Goal: Navigation & Orientation: Find specific page/section

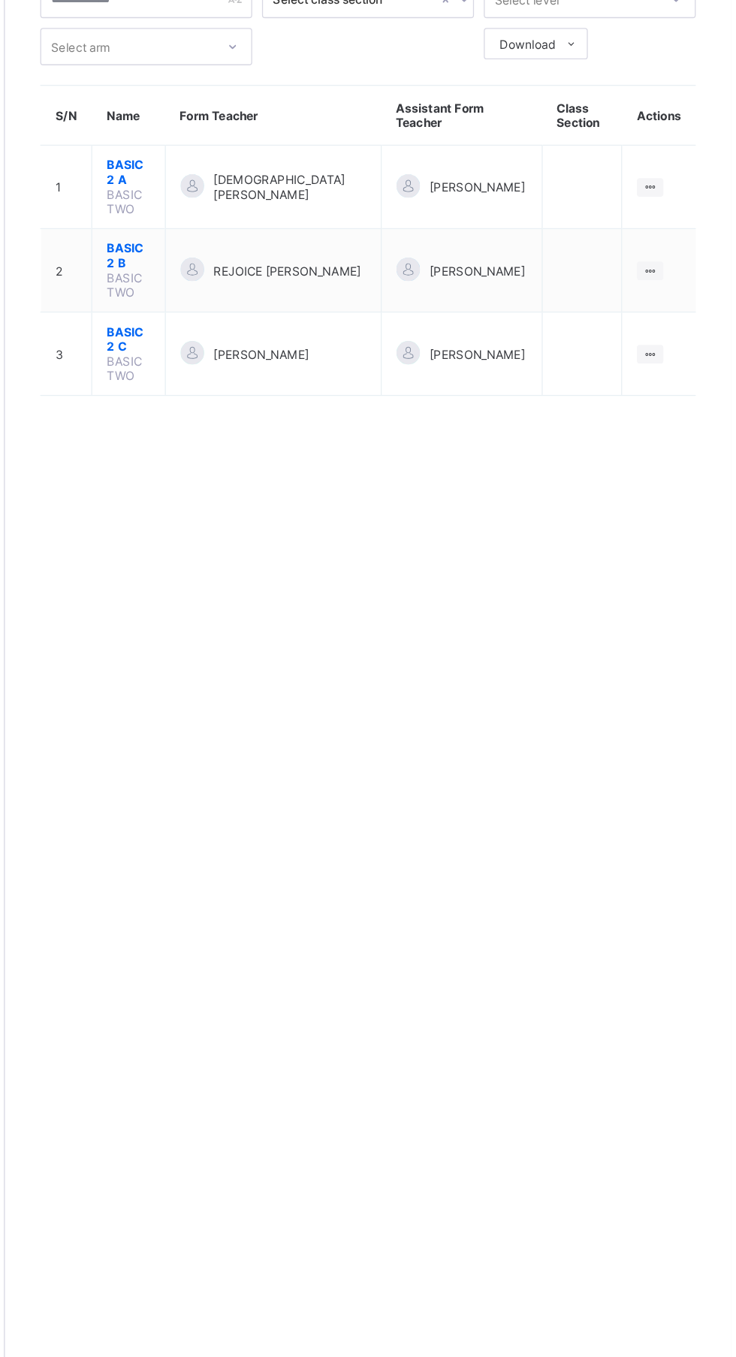
click at [0, 0] on ul "View Class" at bounding box center [0, 0] width 0 height 0
click at [0, 0] on div "View Class" at bounding box center [0, 0] width 0 height 0
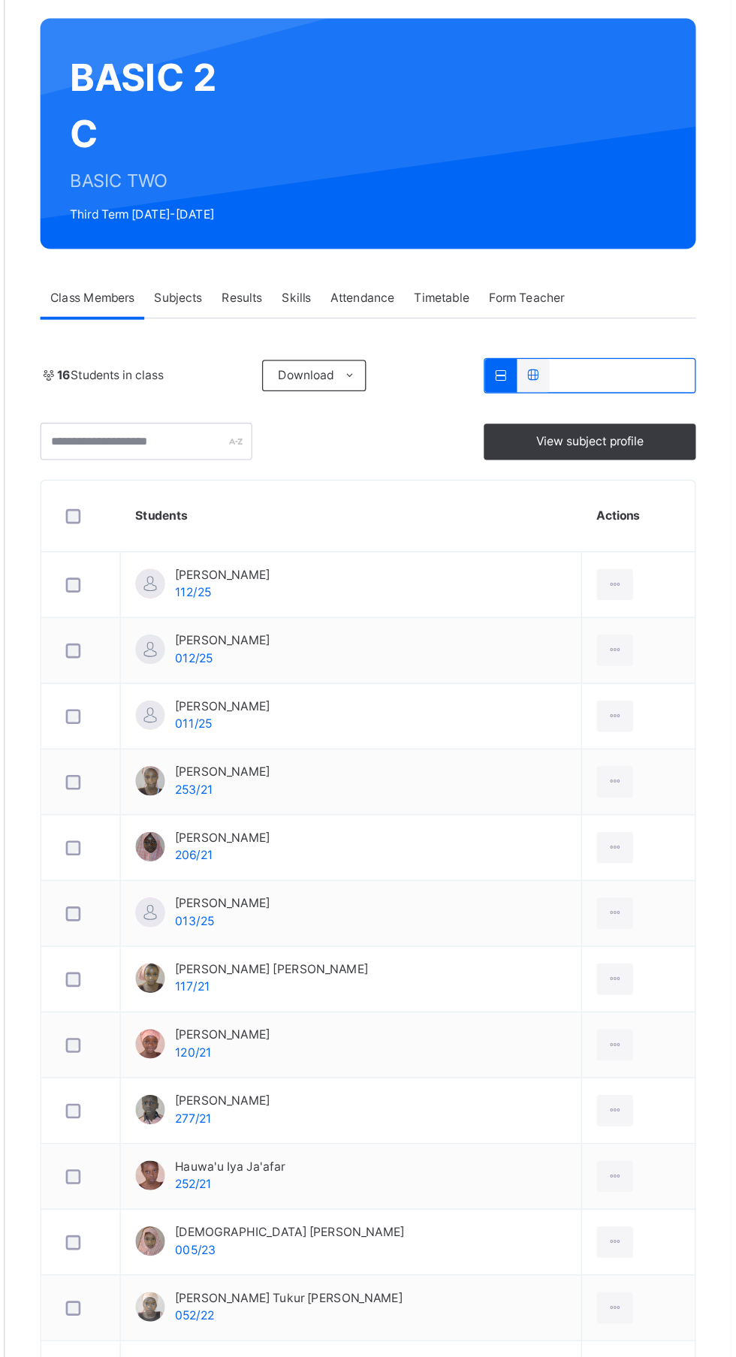
click at [312, 342] on span "Subjects" at bounding box center [312, 340] width 37 height 14
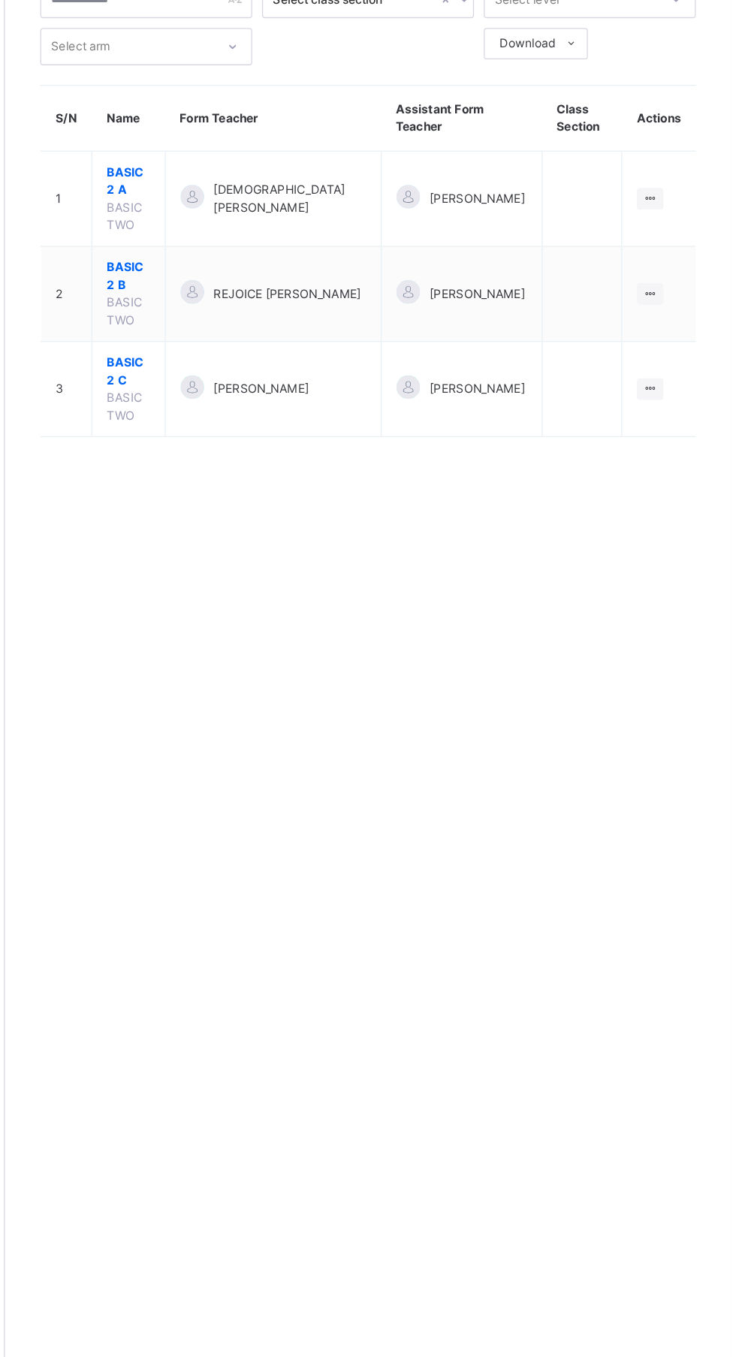
click at [675, 333] on icon at bounding box center [674, 336] width 13 height 11
click at [0, 0] on div "View Class" at bounding box center [0, 0] width 0 height 0
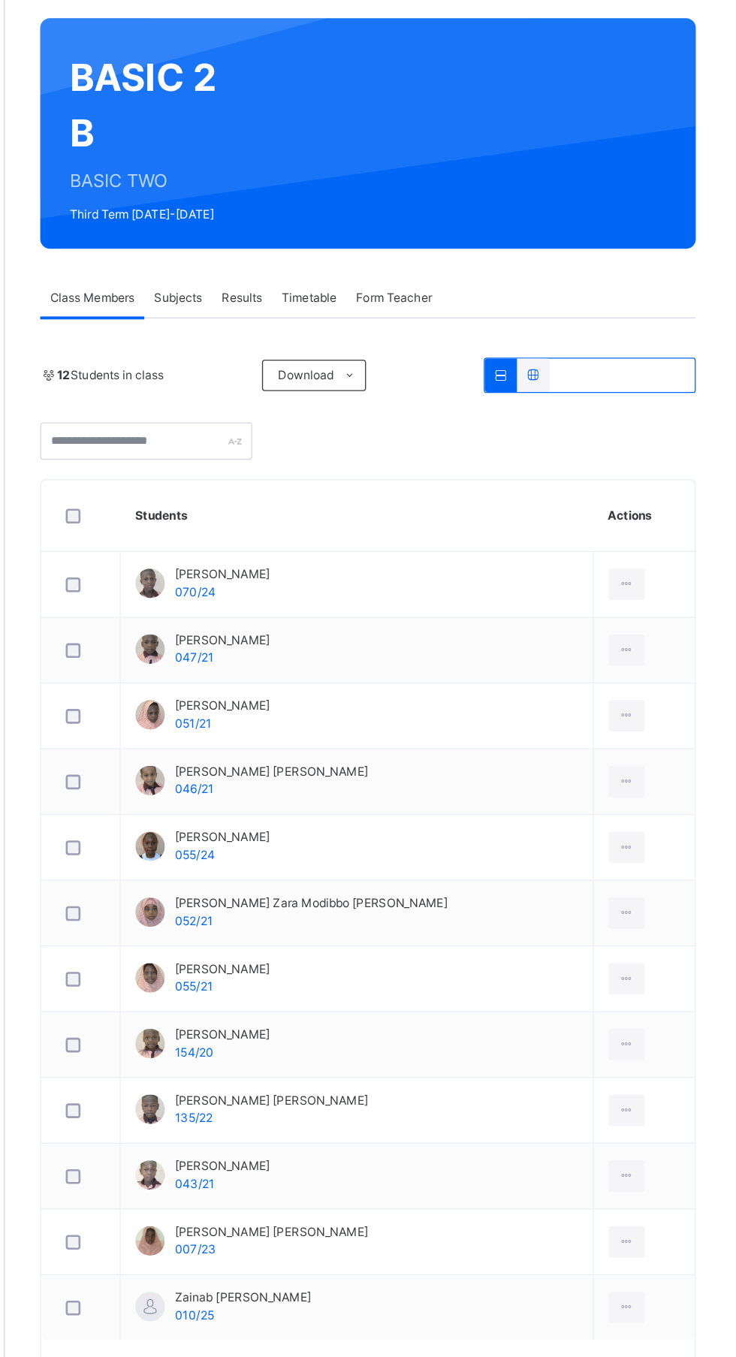
click at [318, 340] on span "Subjects" at bounding box center [312, 340] width 37 height 14
